Goal: Task Accomplishment & Management: Manage account settings

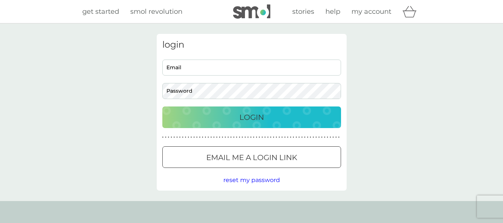
click at [242, 155] on div at bounding box center [251, 158] width 27 height 8
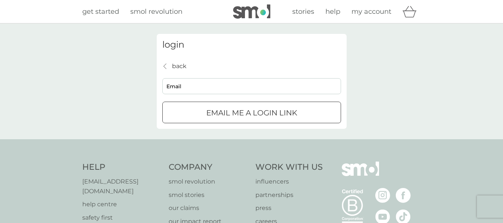
click at [194, 88] on input "Email" at bounding box center [251, 86] width 179 height 16
type input "AdrienneStevenson@gmail.com"
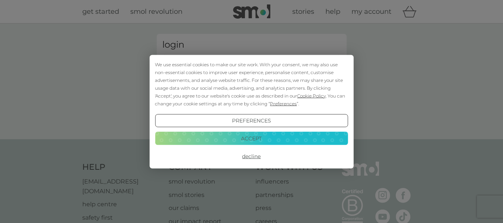
click at [241, 153] on button "Decline" at bounding box center [251, 156] width 193 height 13
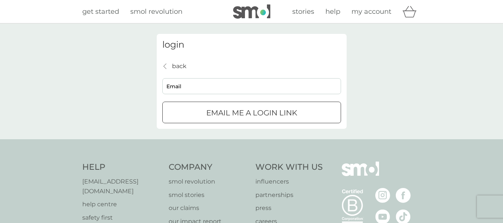
click at [186, 84] on input "Email" at bounding box center [251, 86] width 179 height 16
type input "[PERSON_NAME][EMAIL_ADDRESS][DOMAIN_NAME]"
click at [215, 112] on p "Email me a login link" at bounding box center [251, 113] width 91 height 12
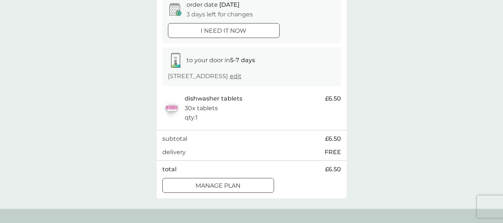
scroll to position [81, 0]
click at [227, 185] on div at bounding box center [218, 185] width 27 height 8
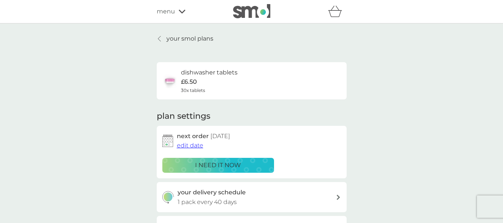
click at [196, 146] on span "edit date" at bounding box center [190, 145] width 26 height 7
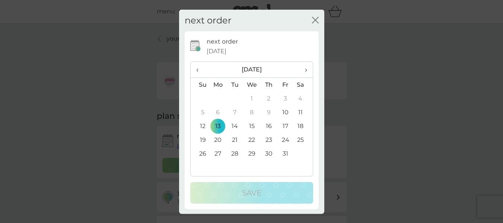
click at [218, 154] on td "27" at bounding box center [218, 154] width 17 height 14
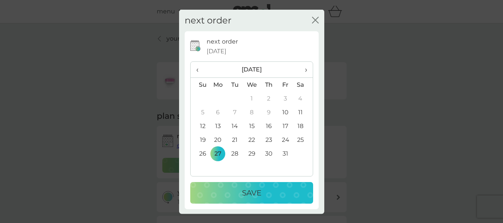
click at [238, 191] on div "Save" at bounding box center [252, 193] width 108 height 12
